Goal: Find specific page/section: Find specific page/section

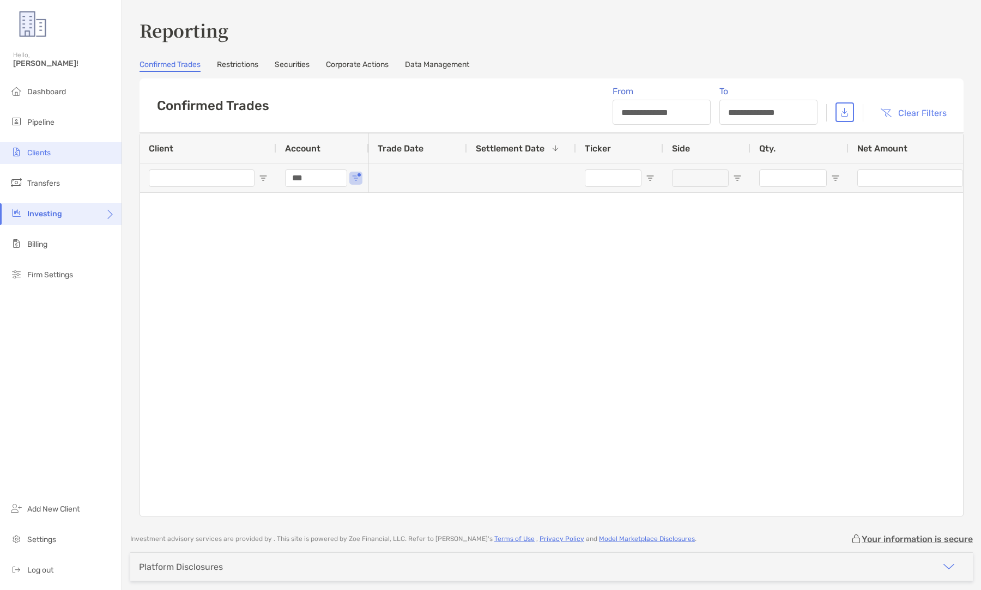
click at [49, 149] on span "Clients" at bounding box center [38, 152] width 23 height 9
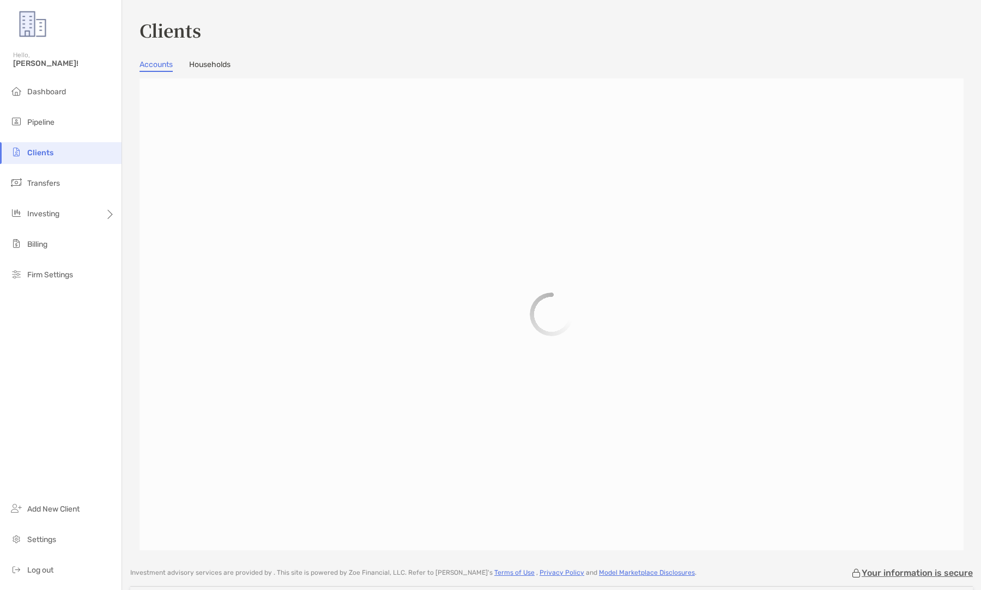
click at [230, 65] on link "Households" at bounding box center [209, 66] width 41 height 12
click at [159, 65] on link "Accounts" at bounding box center [156, 66] width 33 height 12
click at [231, 97] on div "Other Custodians" at bounding box center [265, 99] width 71 height 15
click at [231, 97] on div at bounding box center [552, 315] width 824 height 472
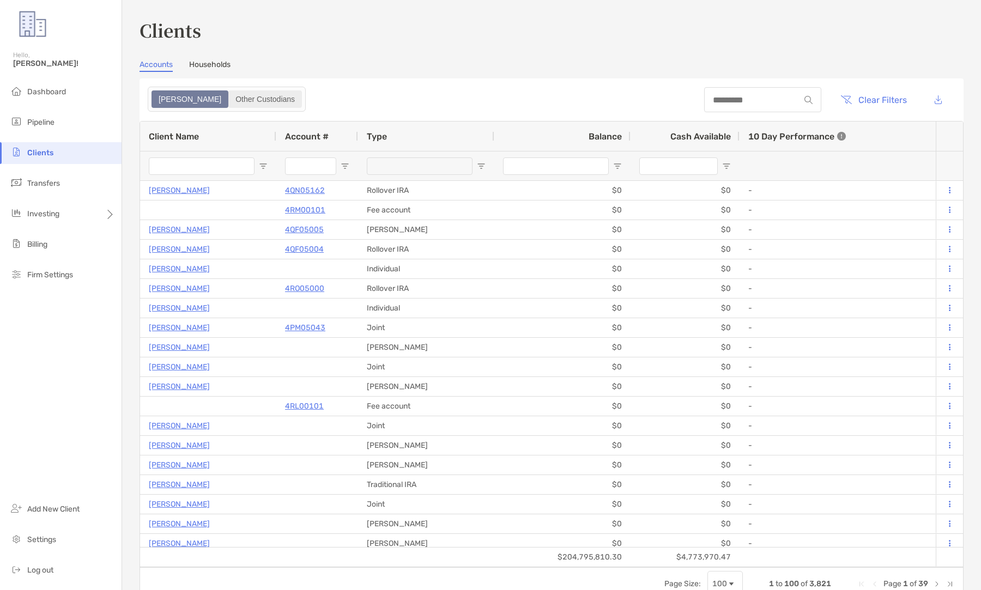
click at [231, 97] on div "Other Custodians" at bounding box center [265, 99] width 71 height 15
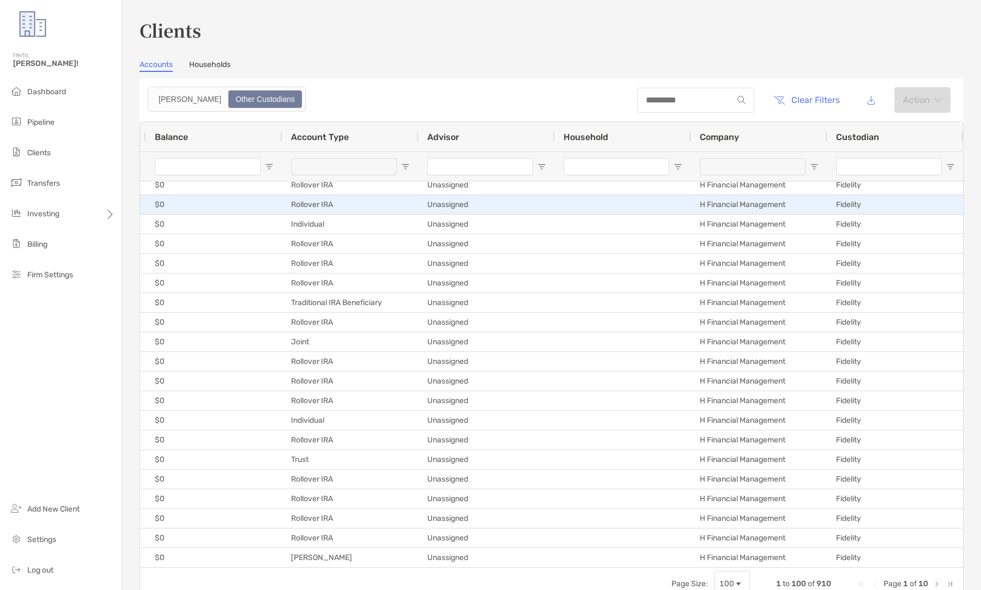
scroll to position [0, 245]
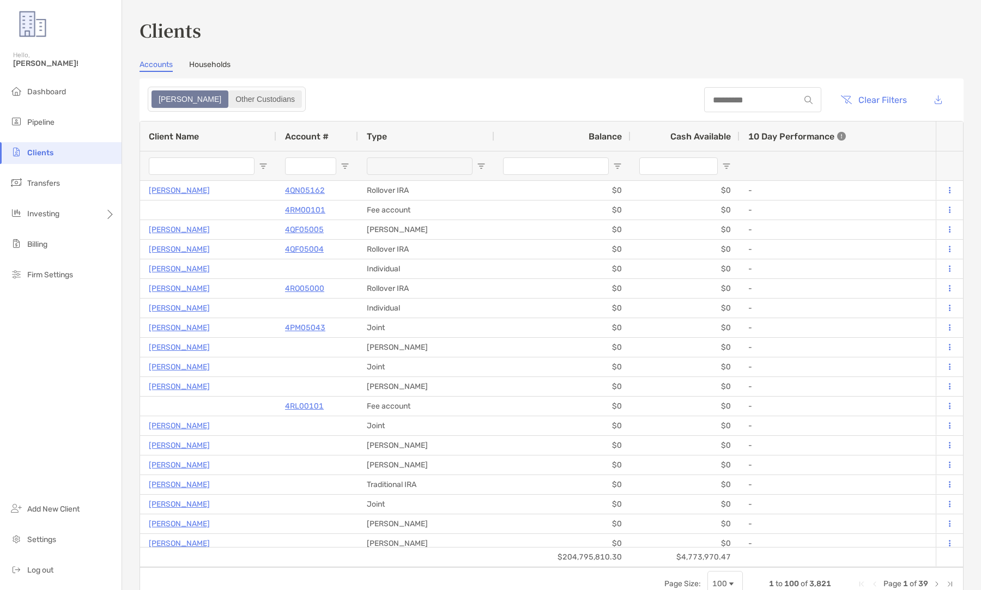
click at [237, 93] on div "Other Custodians" at bounding box center [265, 99] width 71 height 15
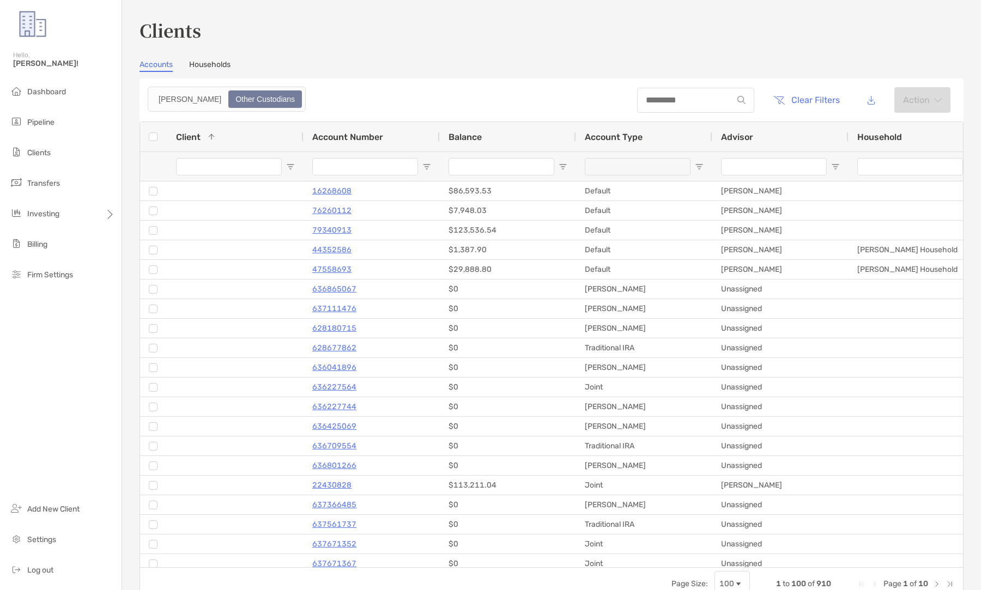
click at [260, 138] on div "Client 1" at bounding box center [235, 136] width 119 height 29
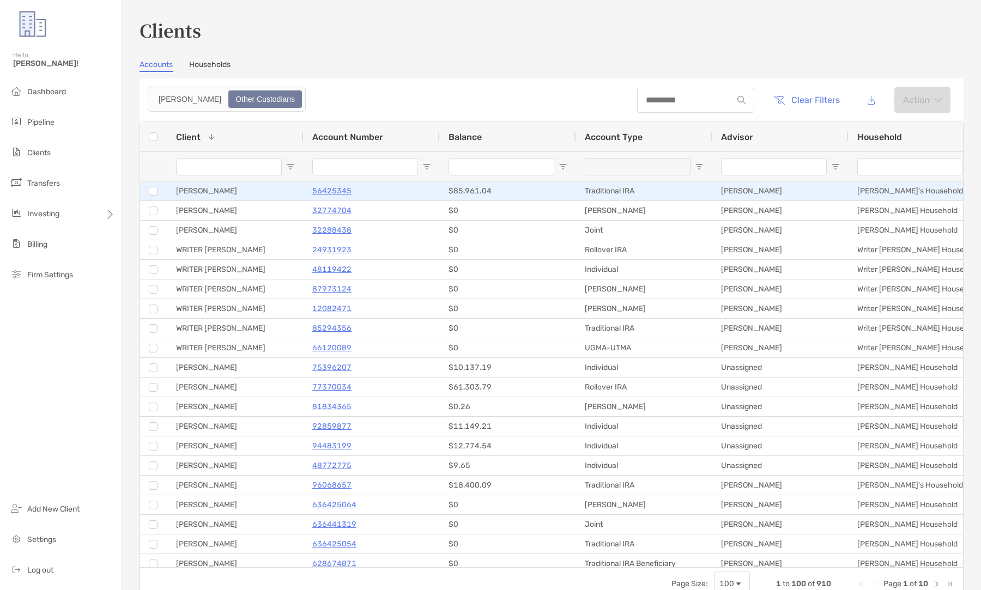
click at [340, 192] on p "56425345" at bounding box center [331, 191] width 39 height 14
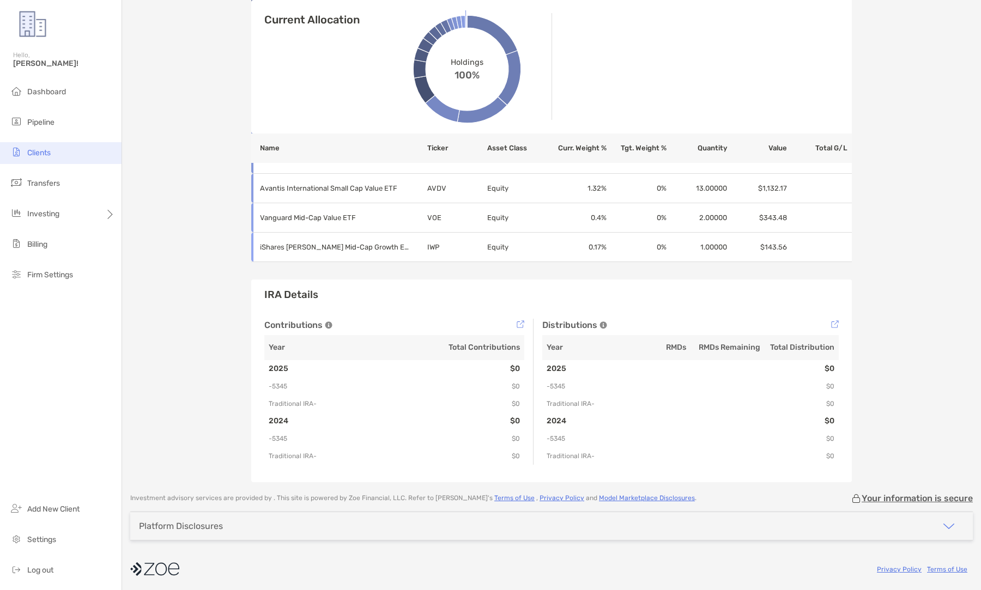
click at [75, 148] on li "Clients" at bounding box center [61, 153] width 122 height 22
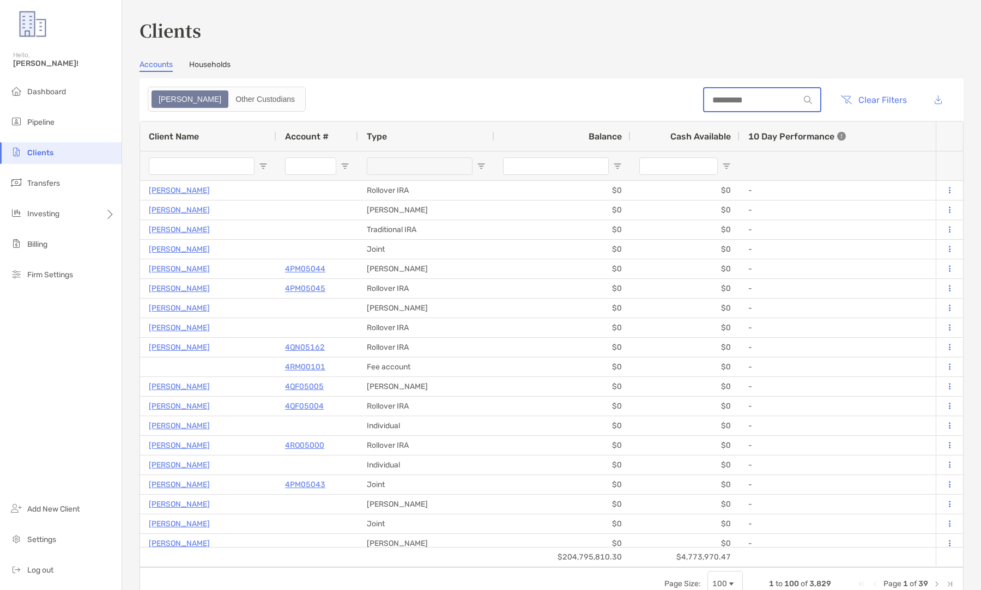
click at [728, 102] on input at bounding box center [751, 99] width 95 height 9
paste input "********"
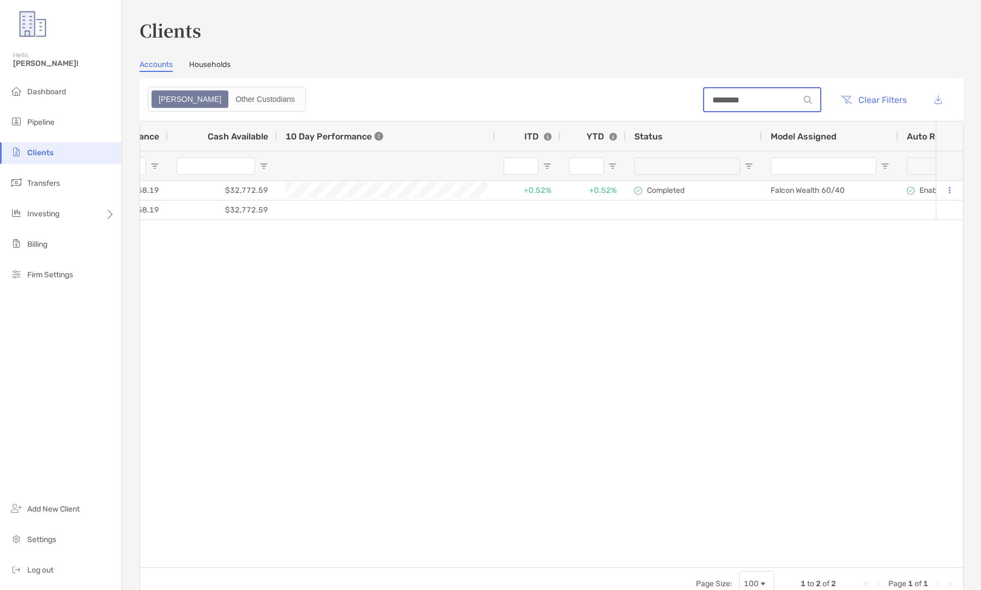
scroll to position [0, 738]
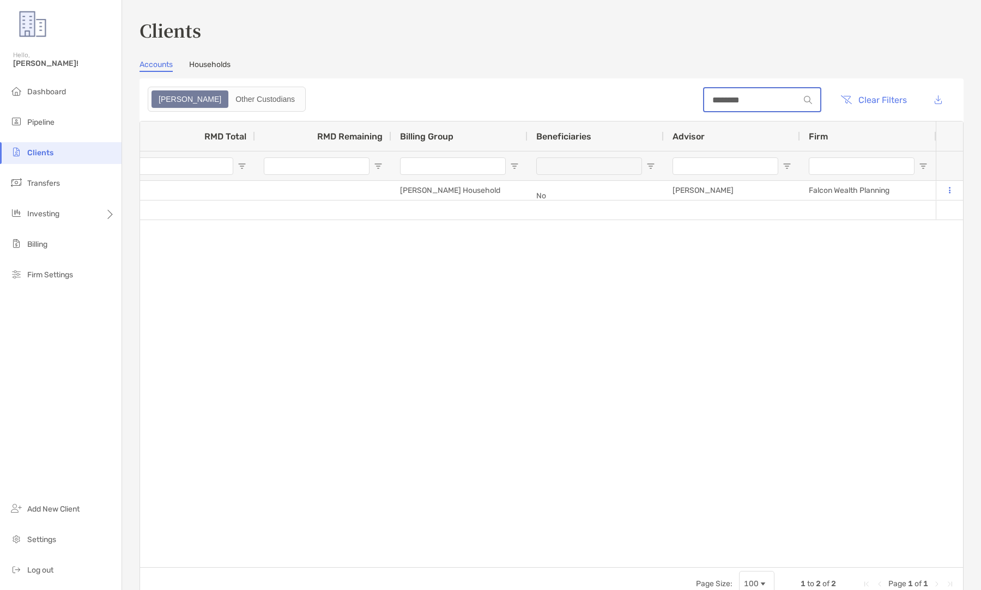
type input "********"
